Goal: Information Seeking & Learning: Learn about a topic

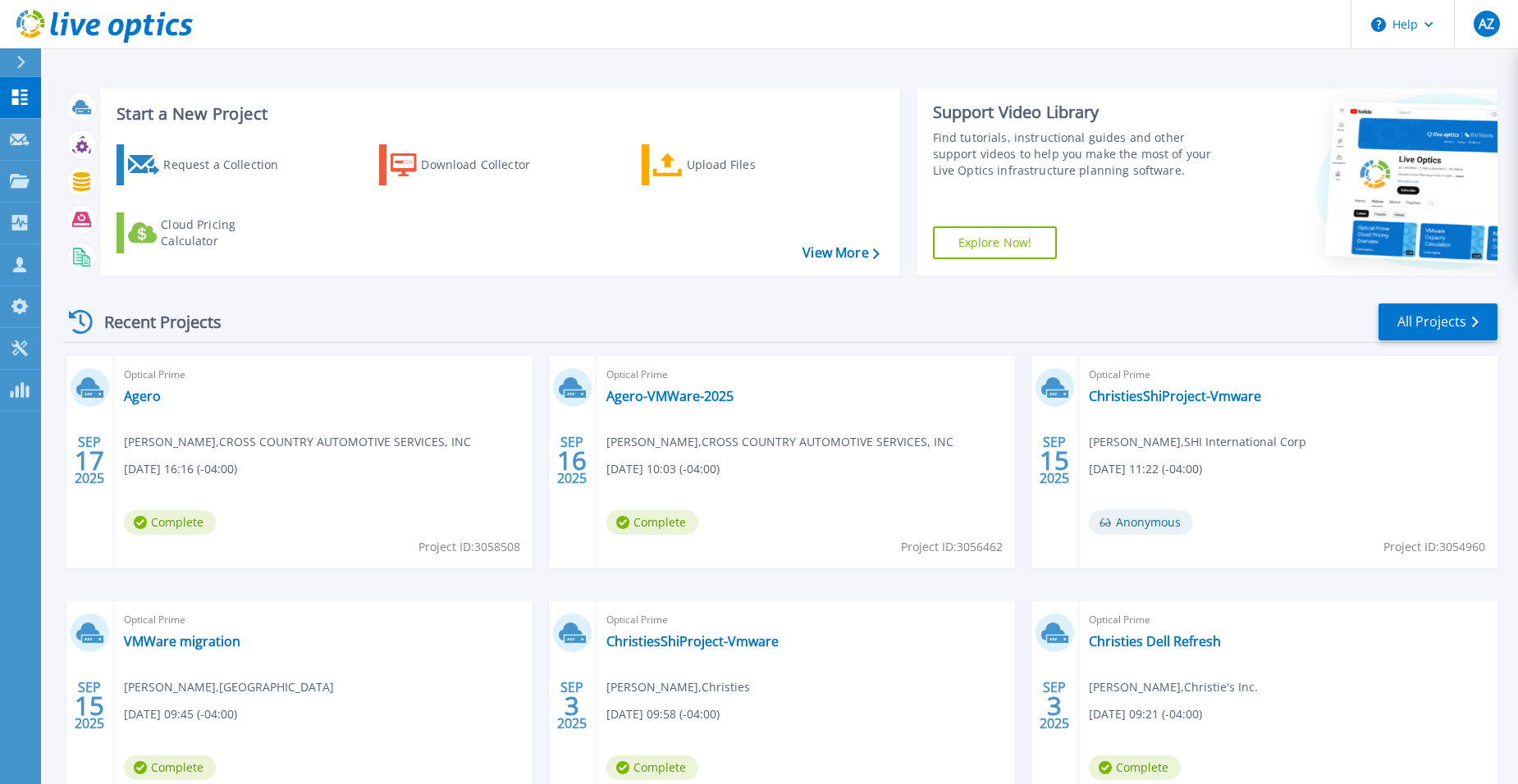
click at [548, 71] on div "Start a New Project Request a Collection Download Collector Upload Files Cloud …" at bounding box center [780, 430] width 1477 height 859
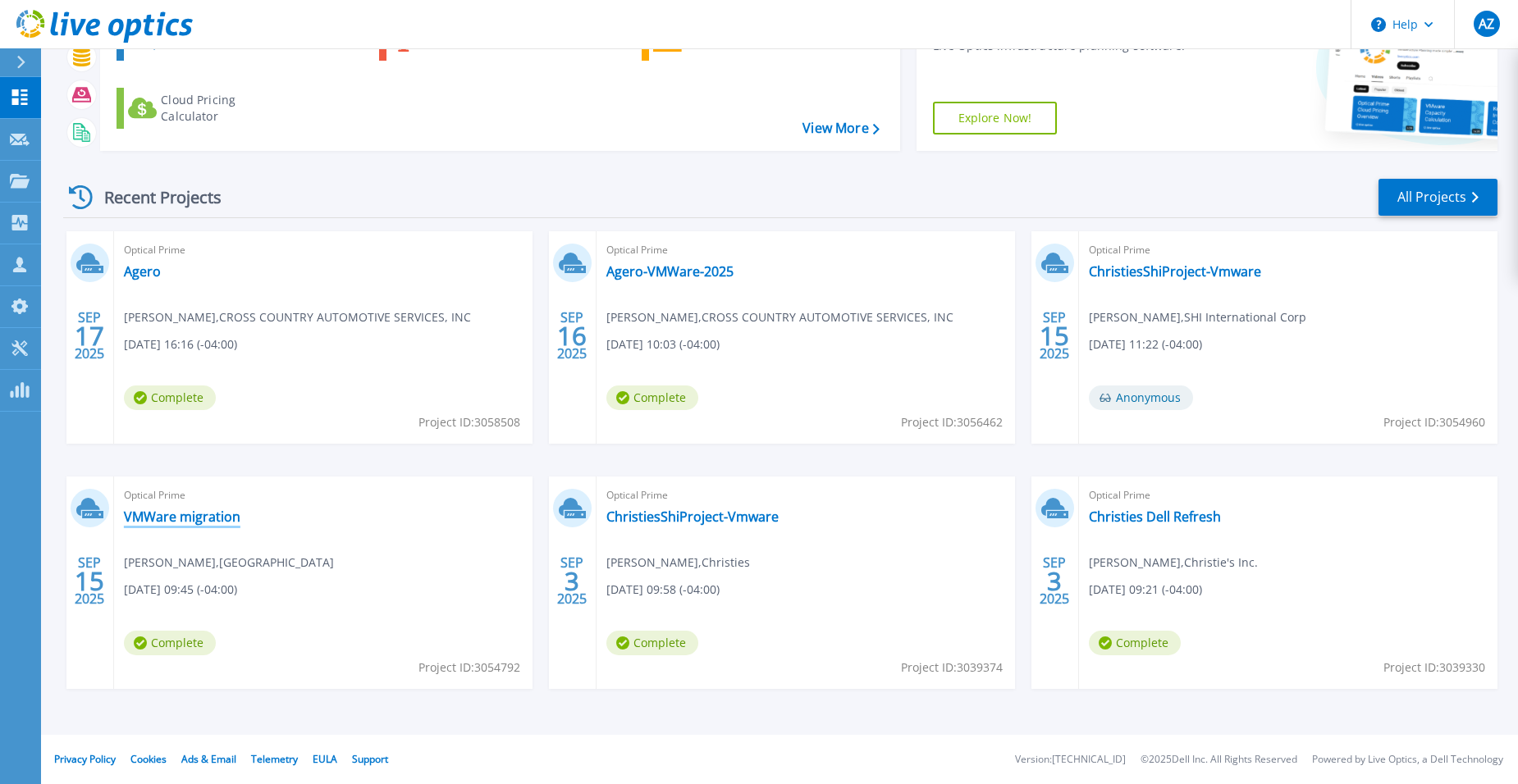
click at [155, 512] on link "VMWare migration" at bounding box center [182, 517] width 117 height 17
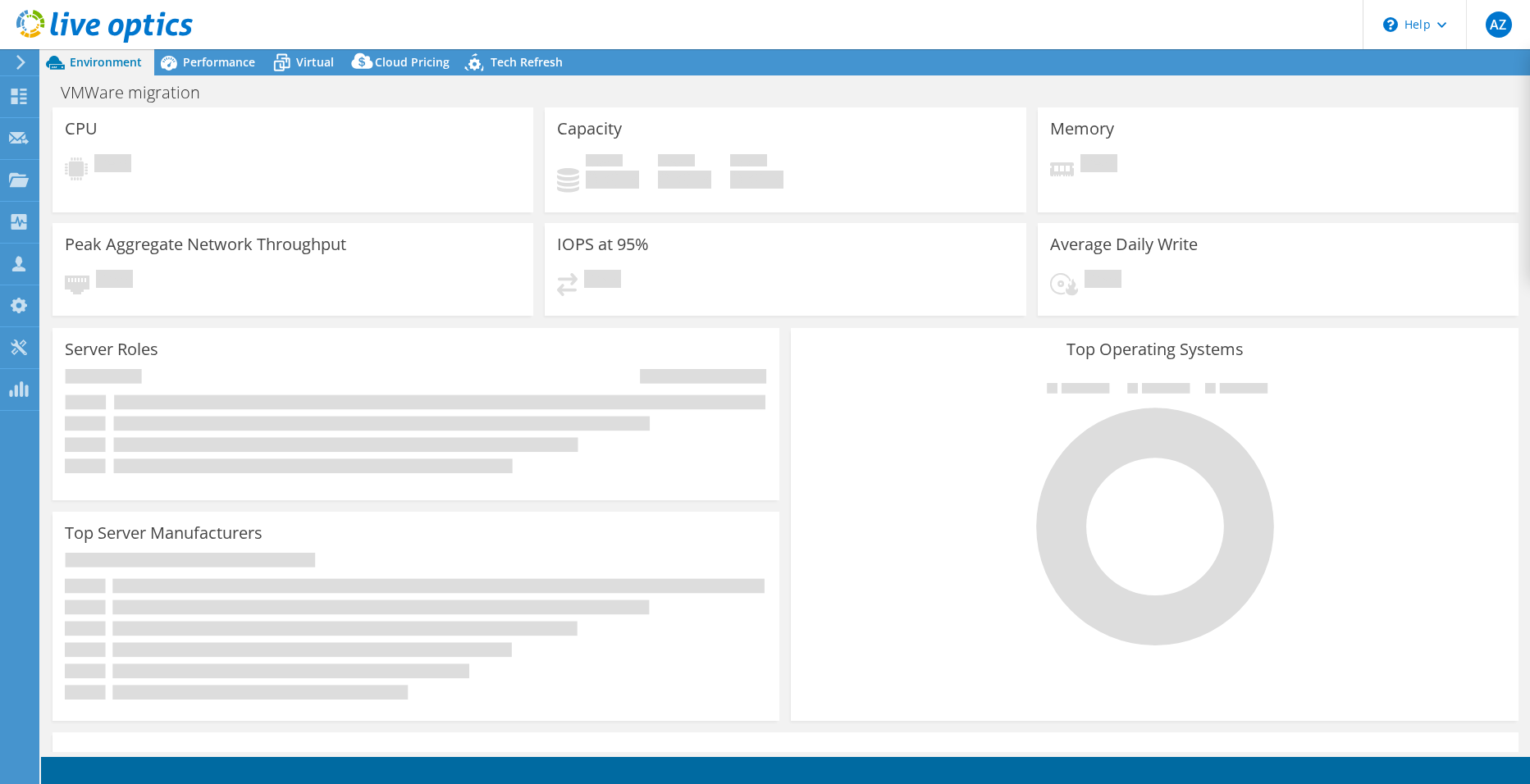
select select "USD"
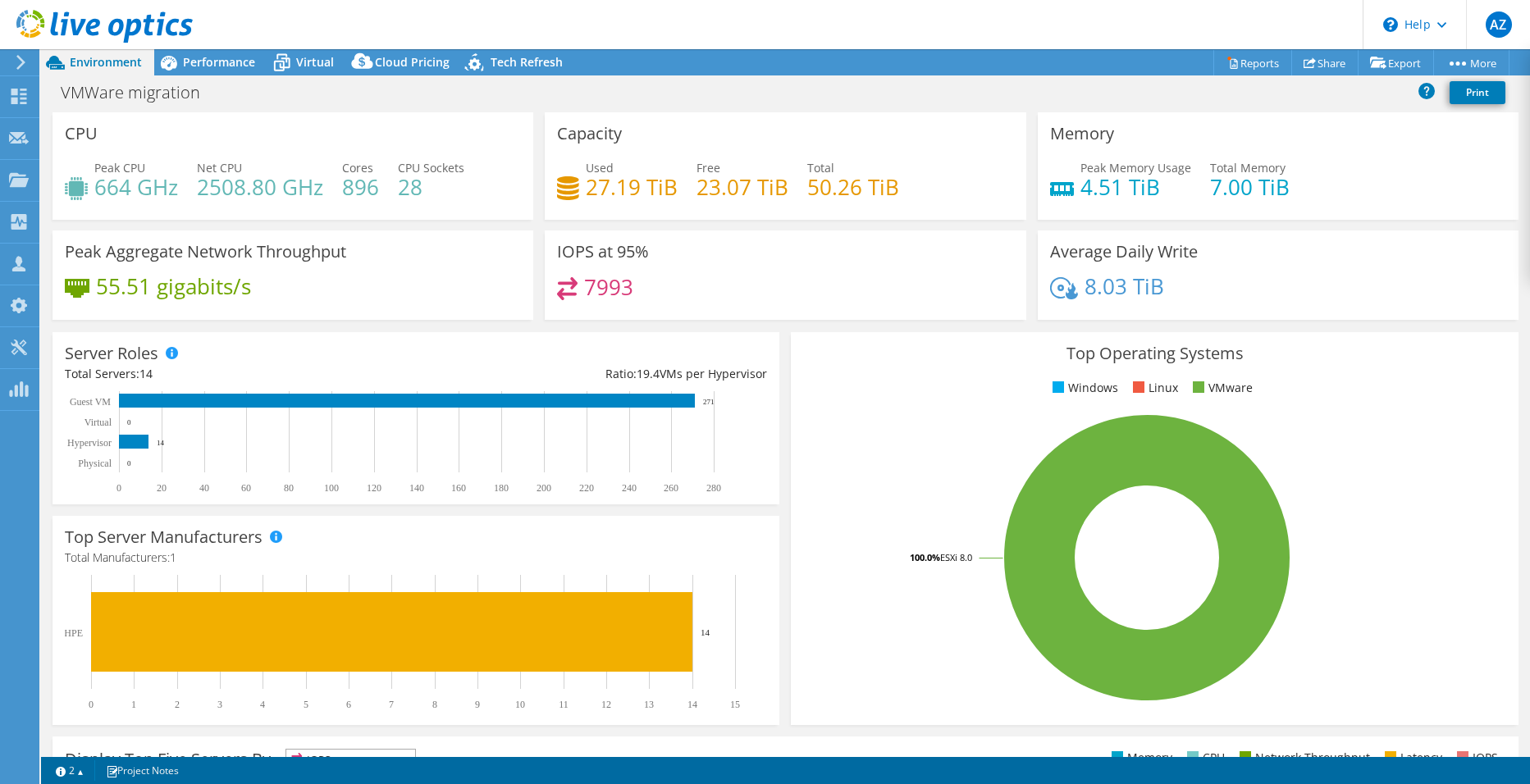
click at [763, 78] on div "VMWare migration Print" at bounding box center [785, 92] width 1489 height 30
click at [1319, 65] on link "Share" at bounding box center [1324, 63] width 68 height 25
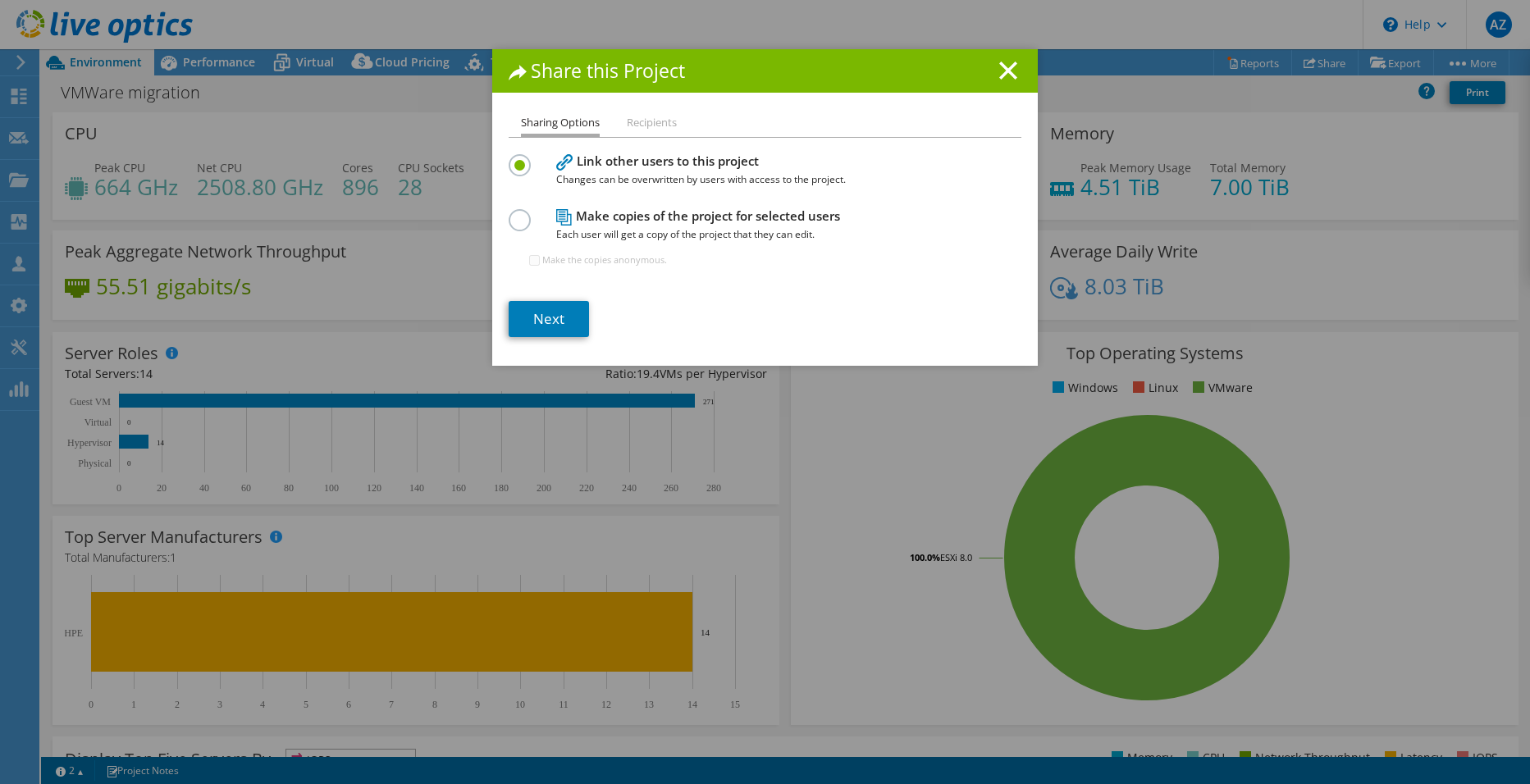
click at [643, 120] on li "Recipients" at bounding box center [651, 123] width 50 height 21
click at [1005, 69] on icon at bounding box center [1008, 70] width 18 height 18
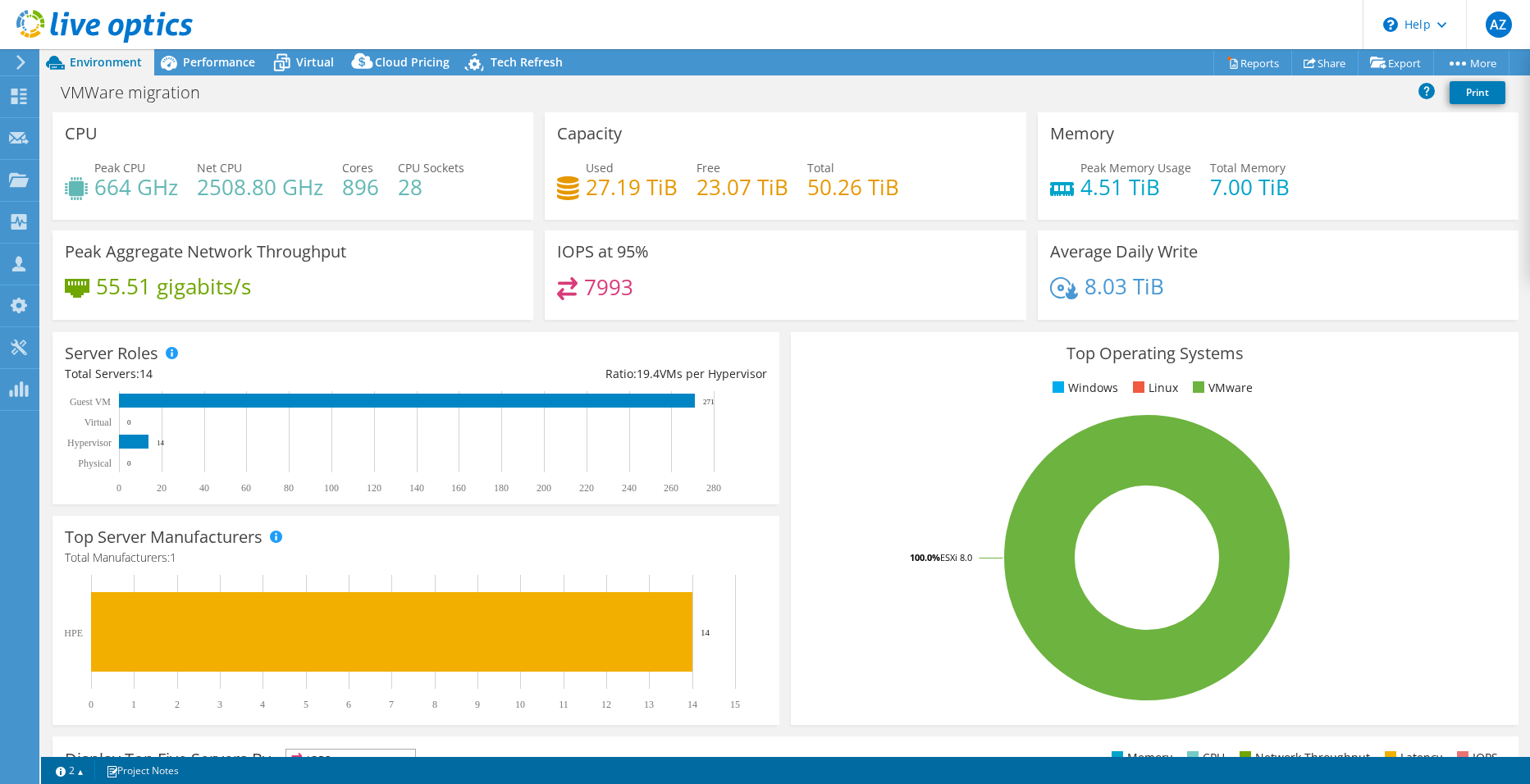
click at [785, 509] on div "Top Operating Systems Windows Linux VMware 100.0% ESXi 8.0" at bounding box center [1154, 529] width 738 height 404
click at [208, 64] on span "Performance" at bounding box center [219, 62] width 72 height 16
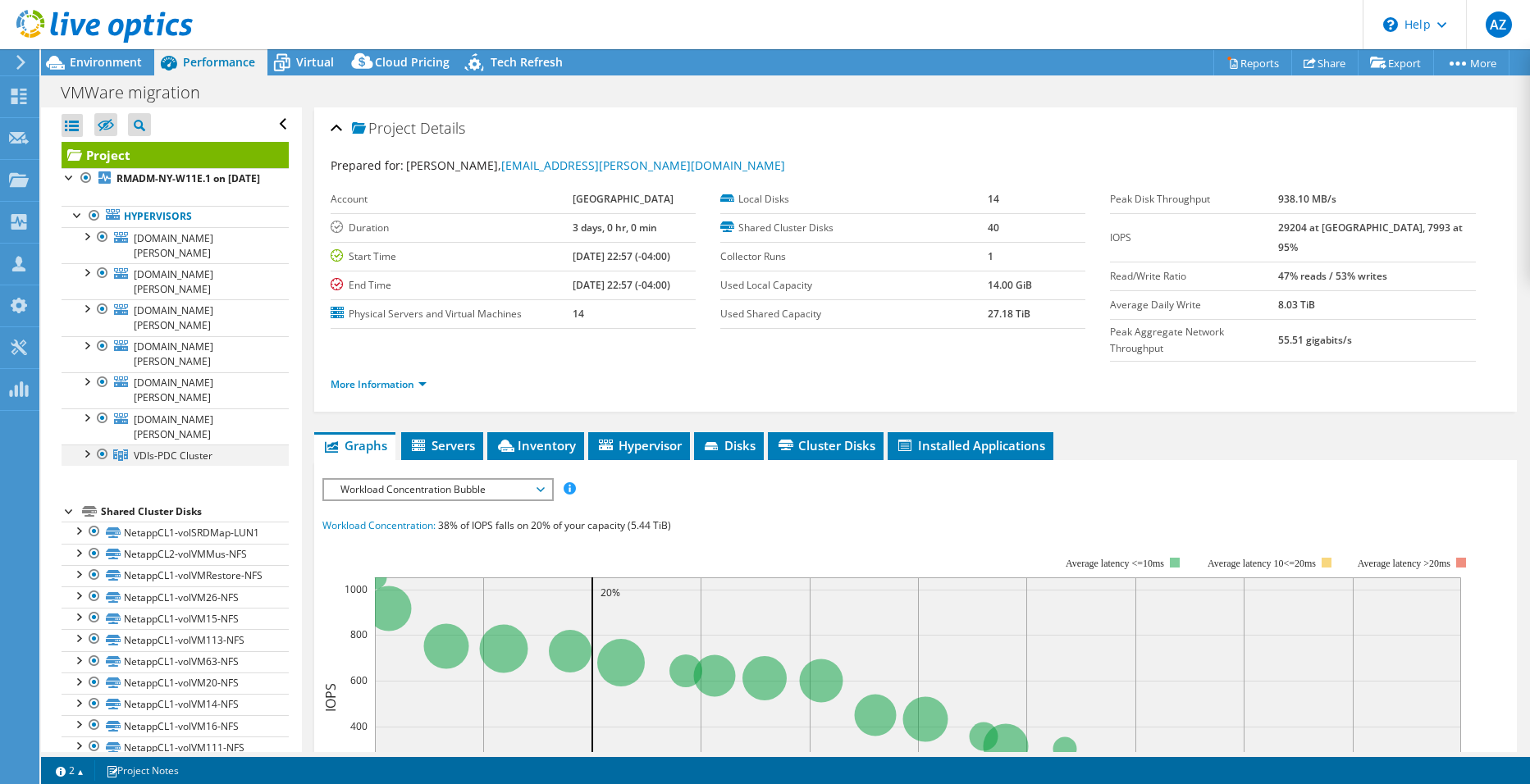
click at [83, 444] on div at bounding box center [86, 452] width 17 height 17
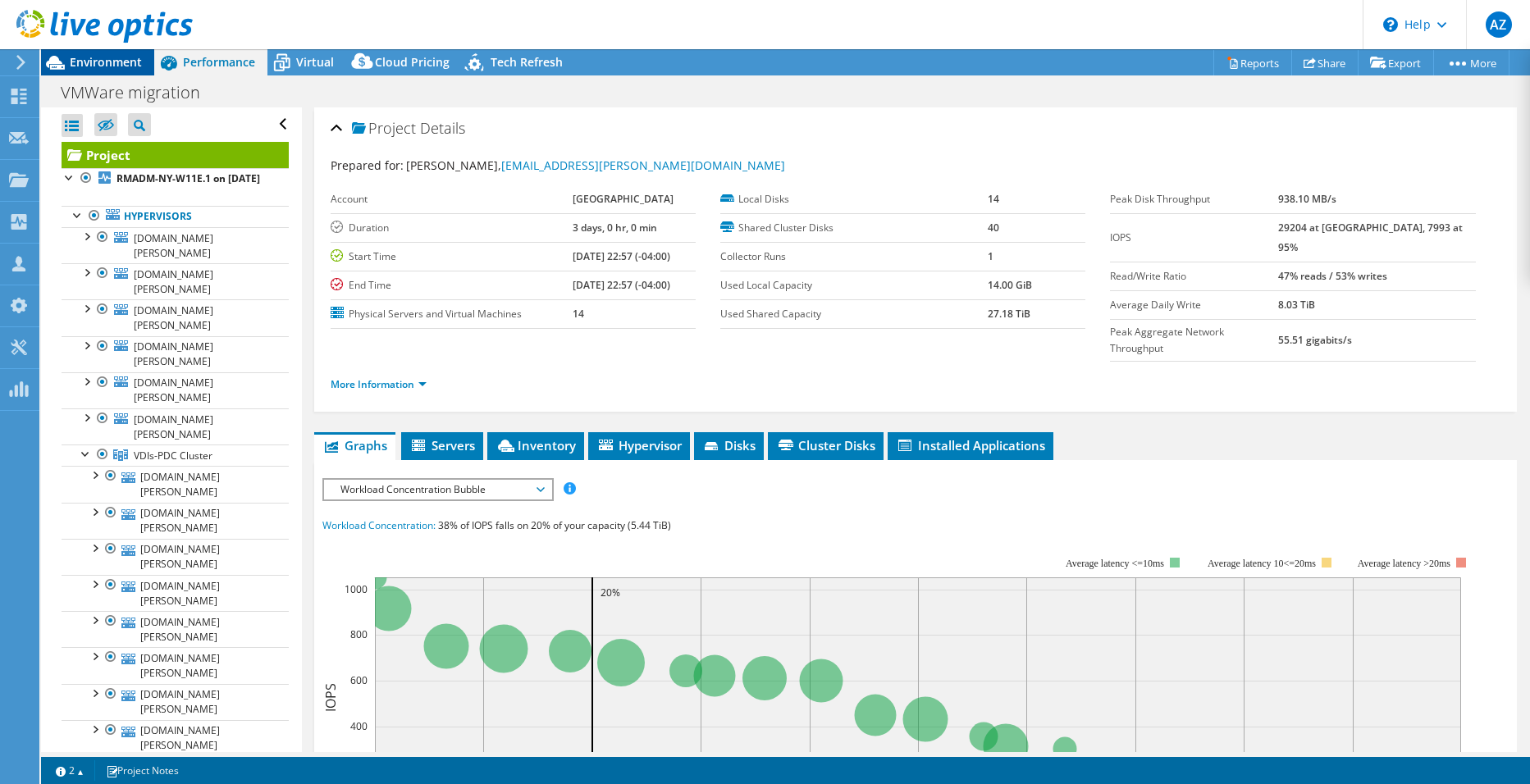
click at [111, 66] on span "Environment" at bounding box center [106, 62] width 72 height 16
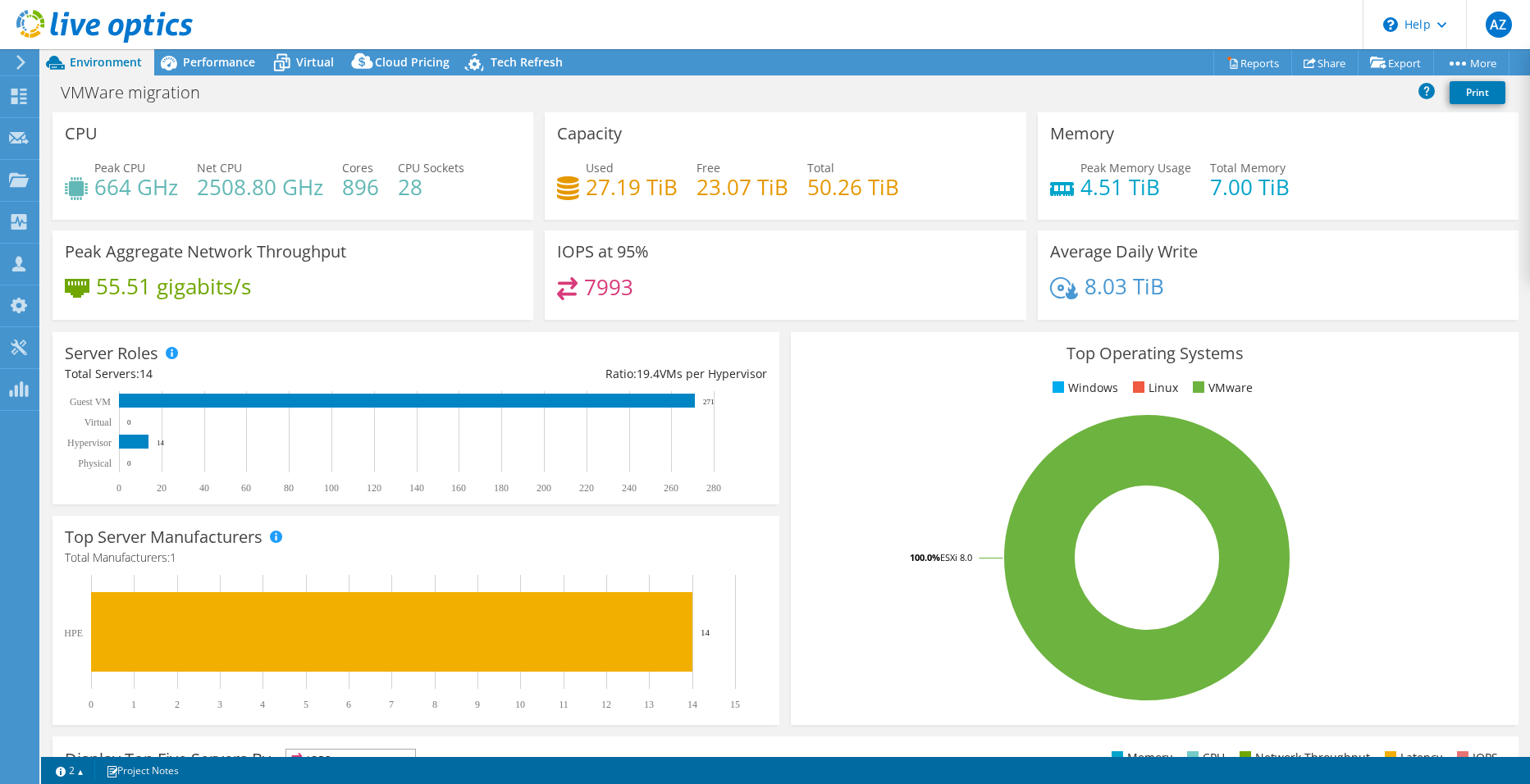
click at [403, 322] on div "Peak Aggregate Network Throughput 55.51 gigabits/s" at bounding box center [293, 280] width 492 height 100
